Goal: Task Accomplishment & Management: Use online tool/utility

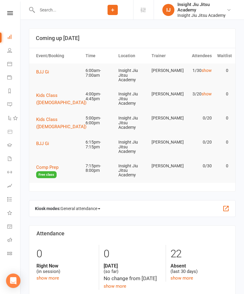
click at [11, 33] on link "Dashboard" at bounding box center [14, 38] width 14 height 14
click at [41, 71] on span "BJJ Gi" at bounding box center [42, 71] width 13 height 5
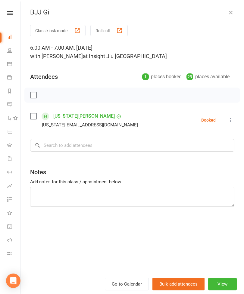
click at [73, 30] on button "Class kiosk mode" at bounding box center [57, 30] width 55 height 11
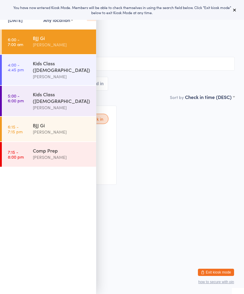
click at [232, 7] on button at bounding box center [234, 9] width 7 height 7
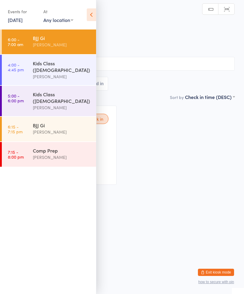
click at [95, 10] on icon at bounding box center [91, 14] width 9 height 13
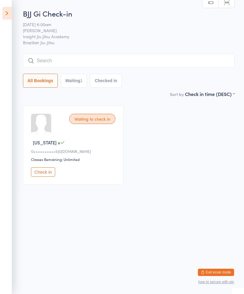
click at [177, 68] on input "search" at bounding box center [129, 61] width 212 height 14
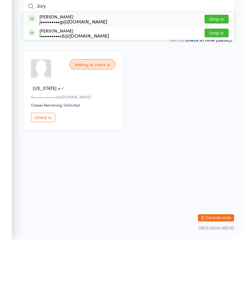
type input "Jory"
click at [215, 69] on button "Drop in" at bounding box center [217, 73] width 24 height 9
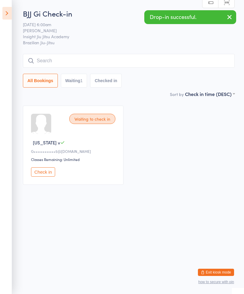
click at [154, 58] on input "search" at bounding box center [129, 61] width 212 height 14
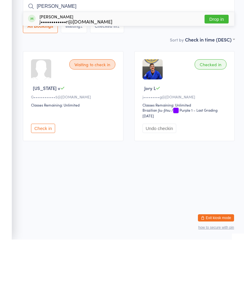
type input "[PERSON_NAME]"
click at [217, 69] on button "Drop in" at bounding box center [217, 73] width 24 height 9
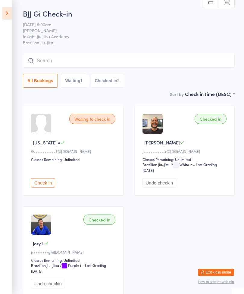
click at [157, 55] on input "search" at bounding box center [129, 61] width 212 height 14
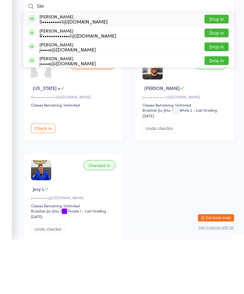
type input "Ste"
click at [219, 69] on button "Drop in" at bounding box center [217, 73] width 24 height 9
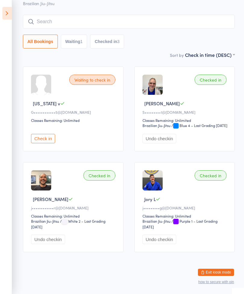
click at [193, 15] on input "search" at bounding box center [129, 22] width 212 height 14
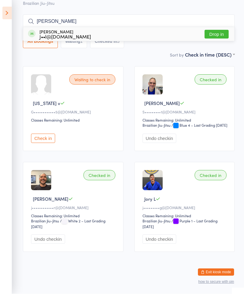
type input "[PERSON_NAME]"
click at [217, 30] on button "Drop in" at bounding box center [217, 34] width 24 height 9
